Goal: Navigation & Orientation: Find specific page/section

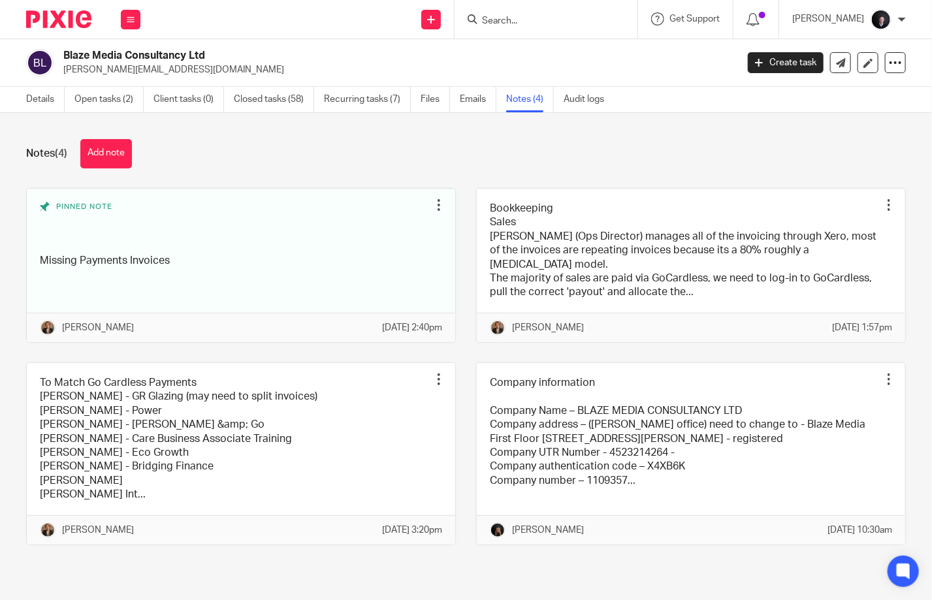
click at [63, 27] on img at bounding box center [58, 19] width 65 height 18
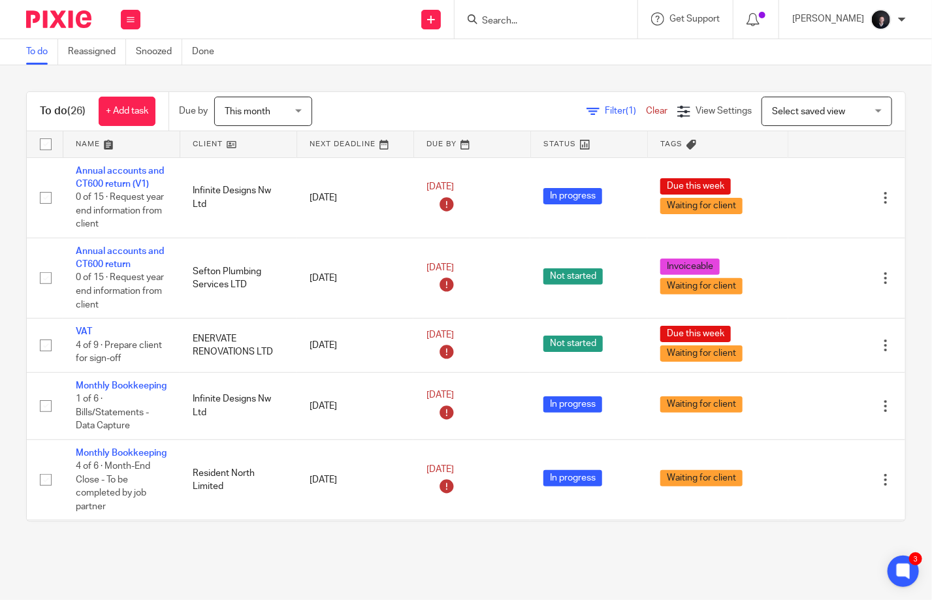
click at [93, 144] on link at bounding box center [121, 144] width 116 height 26
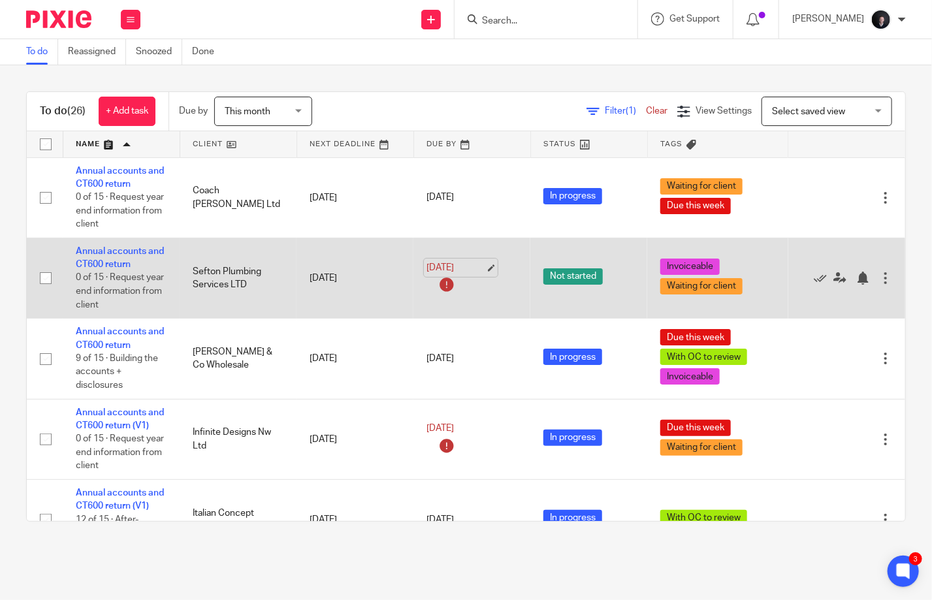
click at [483, 266] on link "[DATE]" at bounding box center [455, 268] width 59 height 14
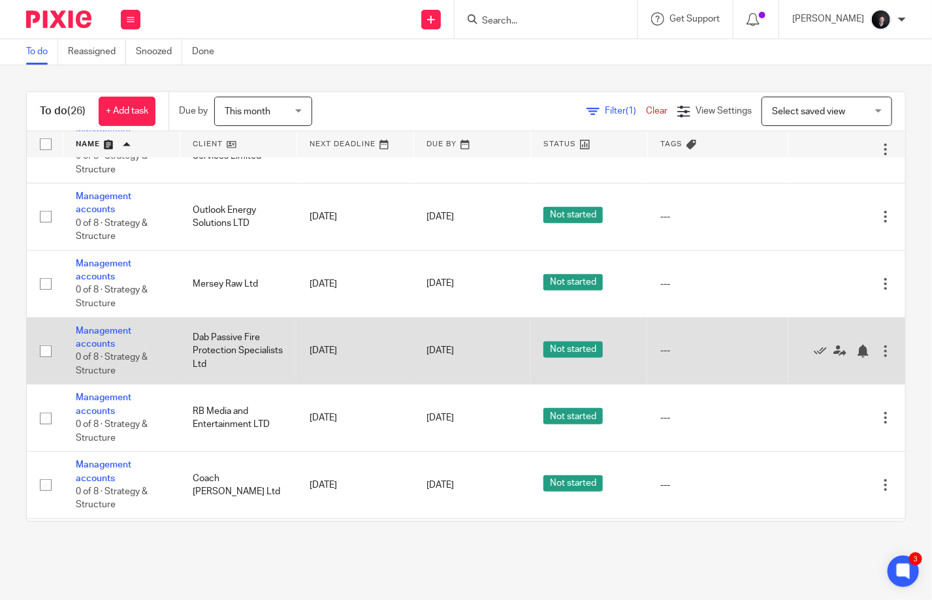
scroll to position [457, 0]
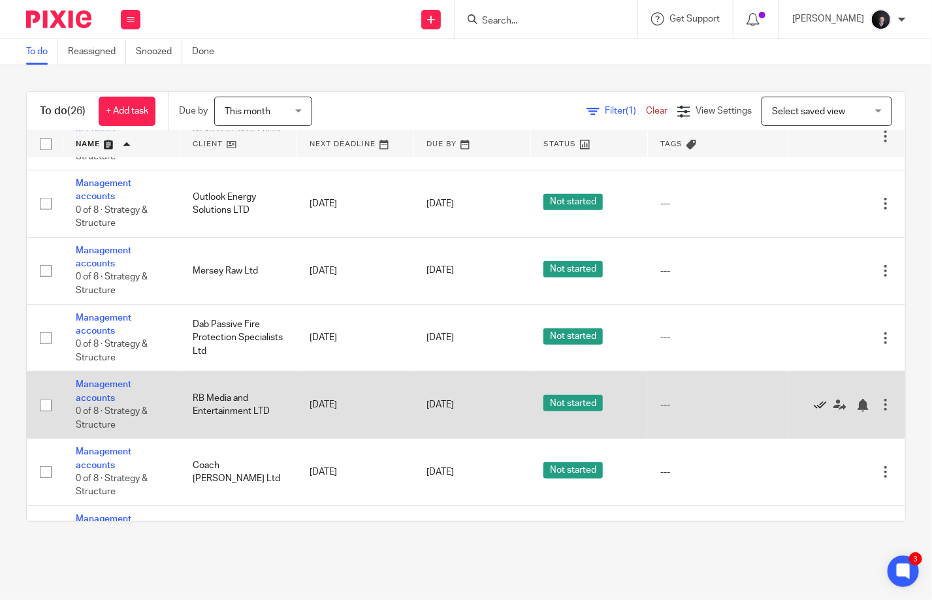
click at [814, 403] on icon at bounding box center [820, 405] width 13 height 13
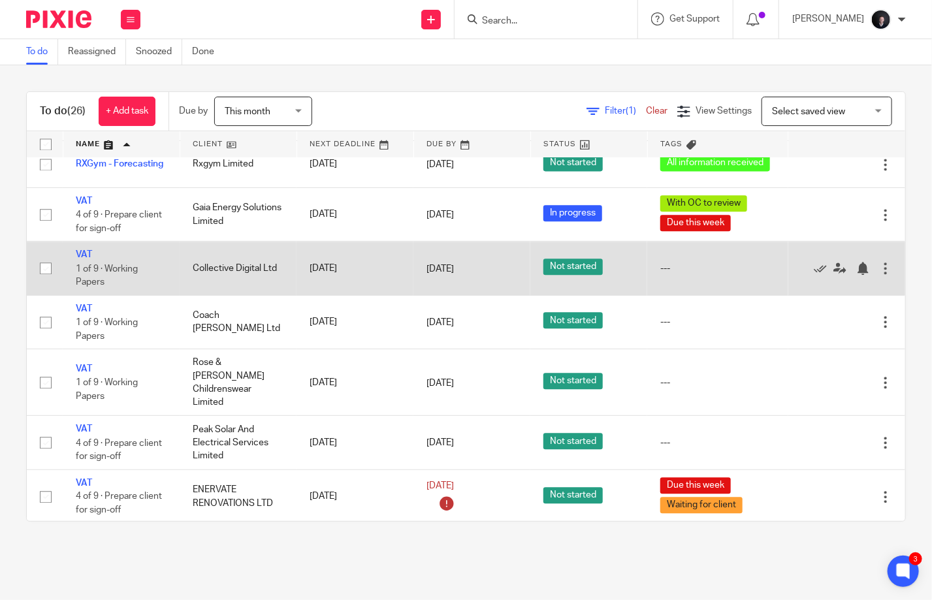
scroll to position [1375, 0]
